Goal: Task Accomplishment & Management: Complete application form

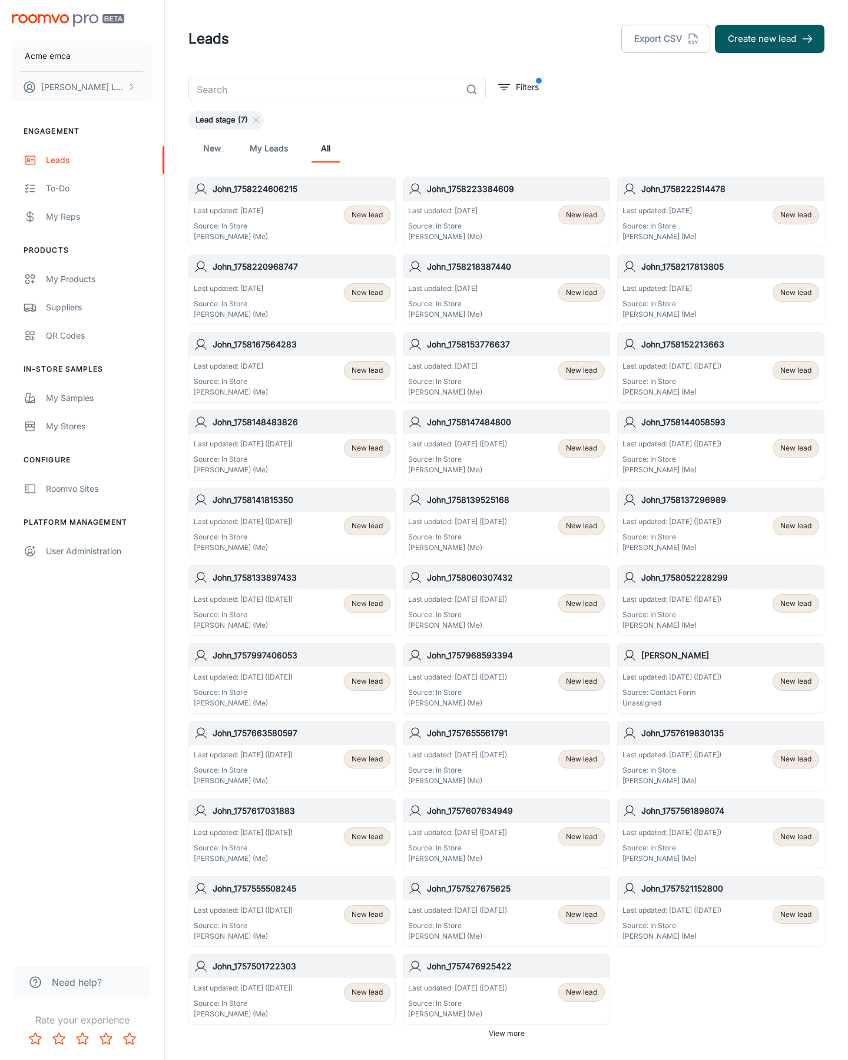
click at [769, 39] on button "Create new lead" at bounding box center [769, 39] width 109 height 28
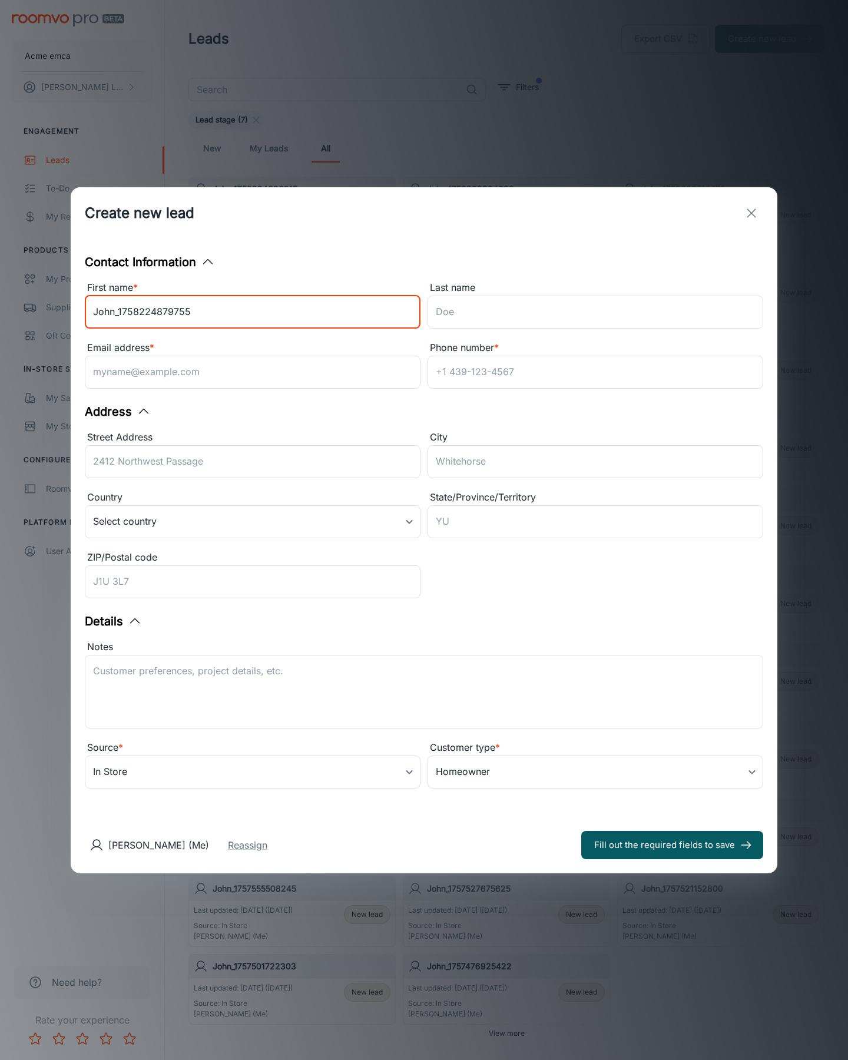
type input "John_1758224879755"
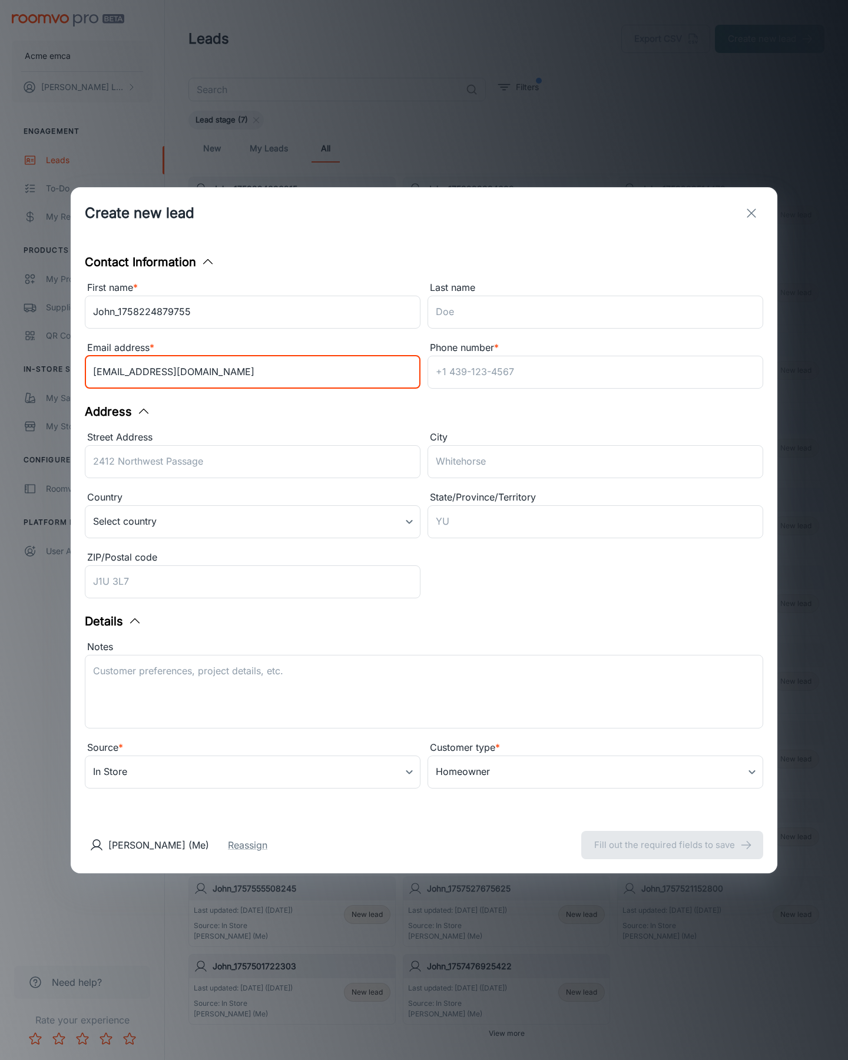
type input "[EMAIL_ADDRESS][DOMAIN_NAME]"
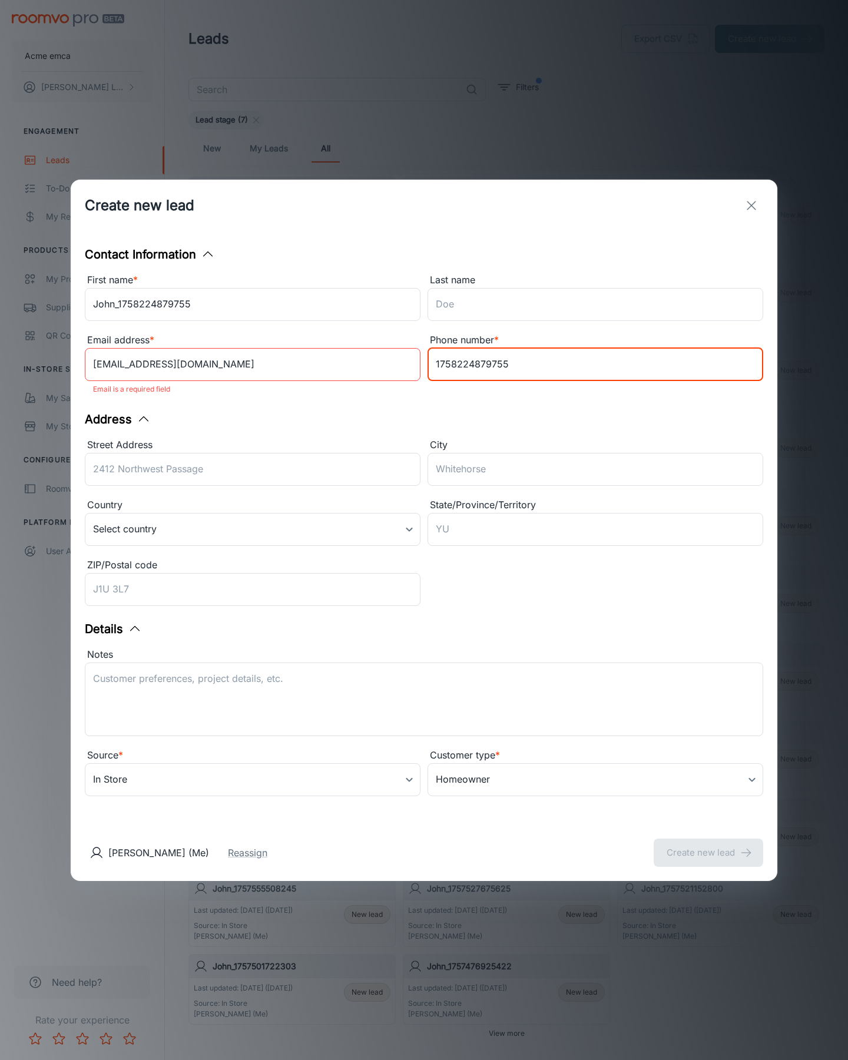
type input "1758224879755"
click at [708, 844] on button "Create new lead" at bounding box center [707, 852] width 109 height 28
